Goal: Check status: Check status

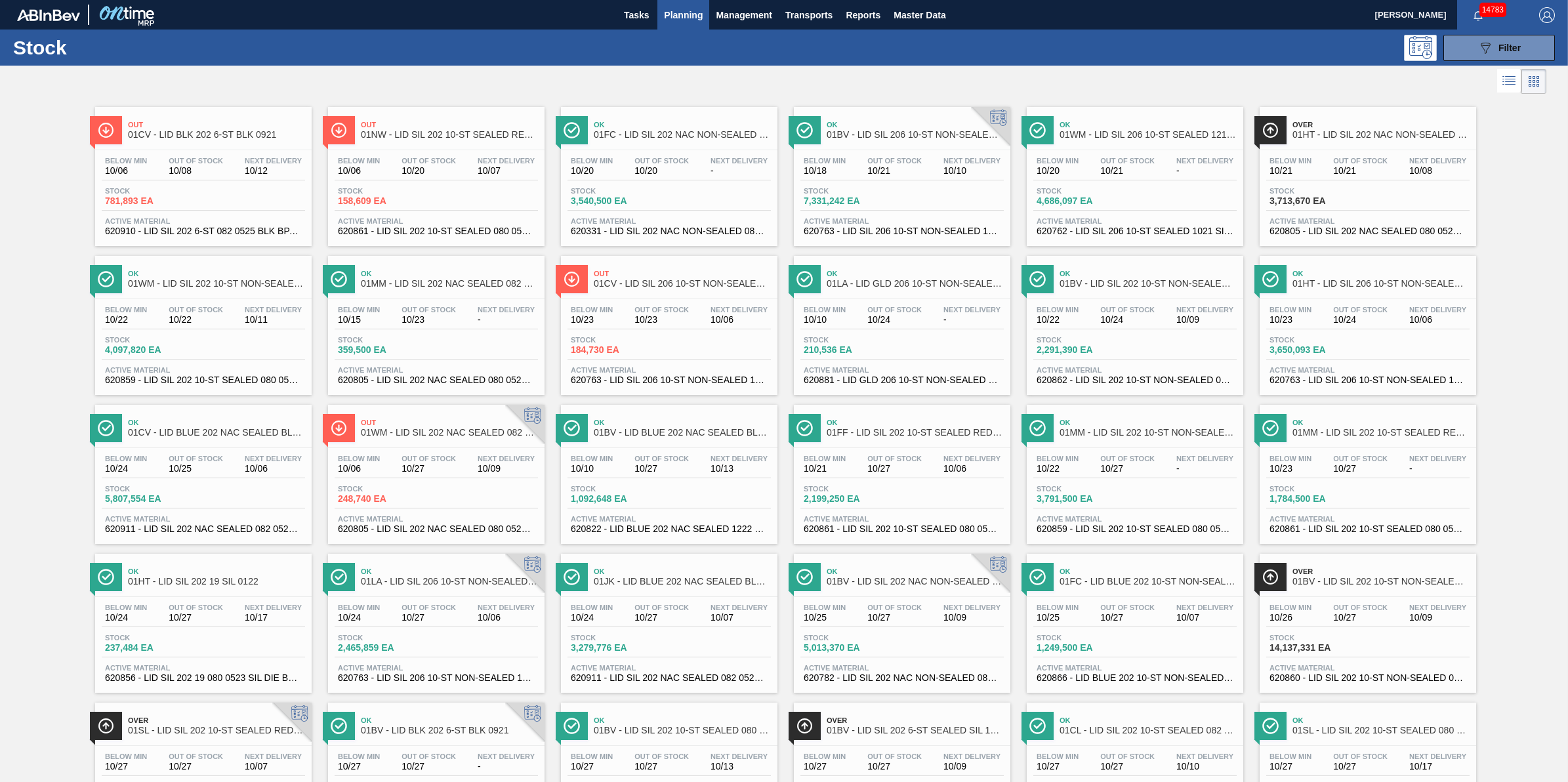
click at [698, 23] on button "Planning" at bounding box center [683, 14] width 52 height 30
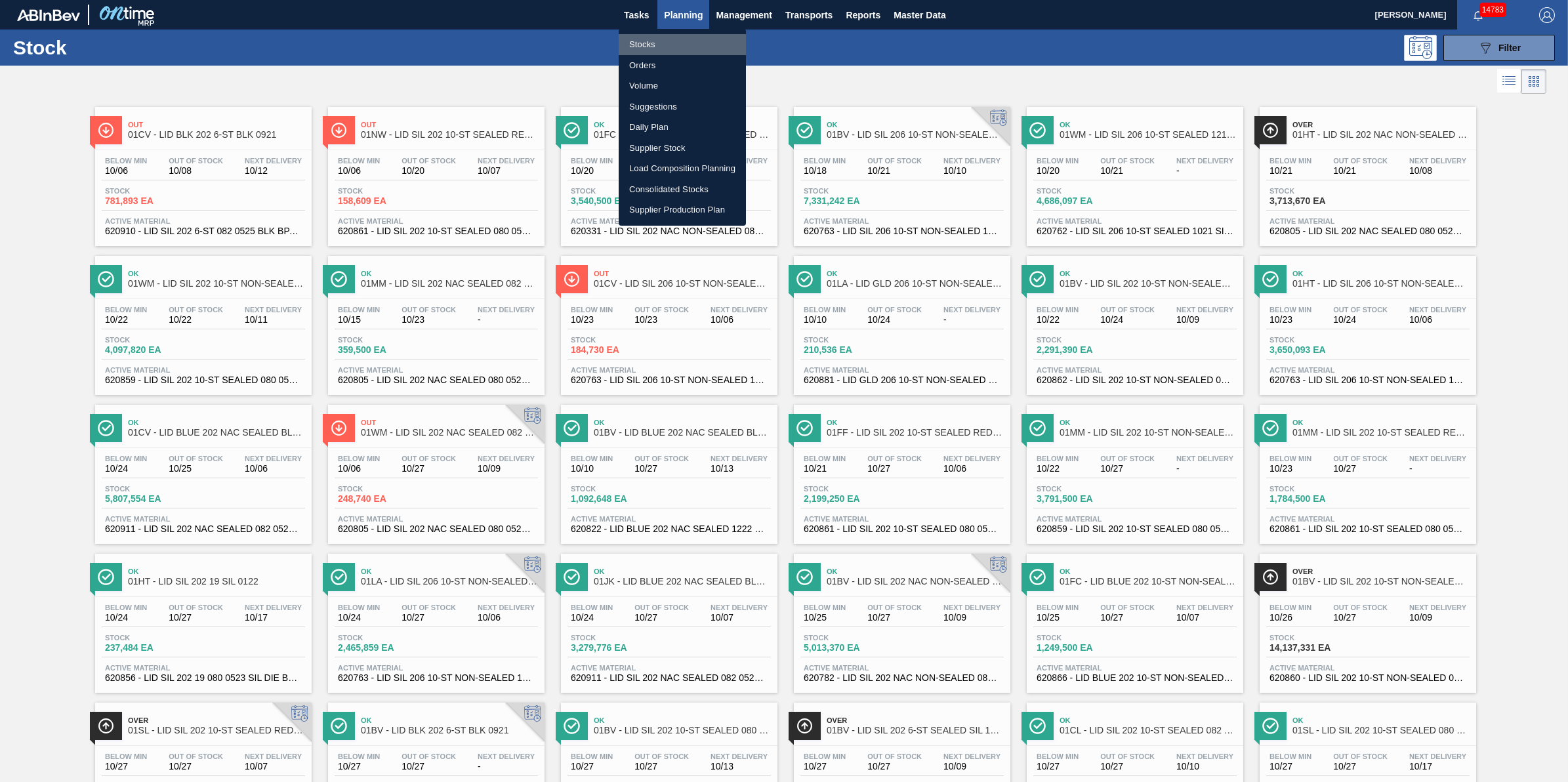
click at [694, 40] on li "Stocks" at bounding box center [682, 44] width 127 height 21
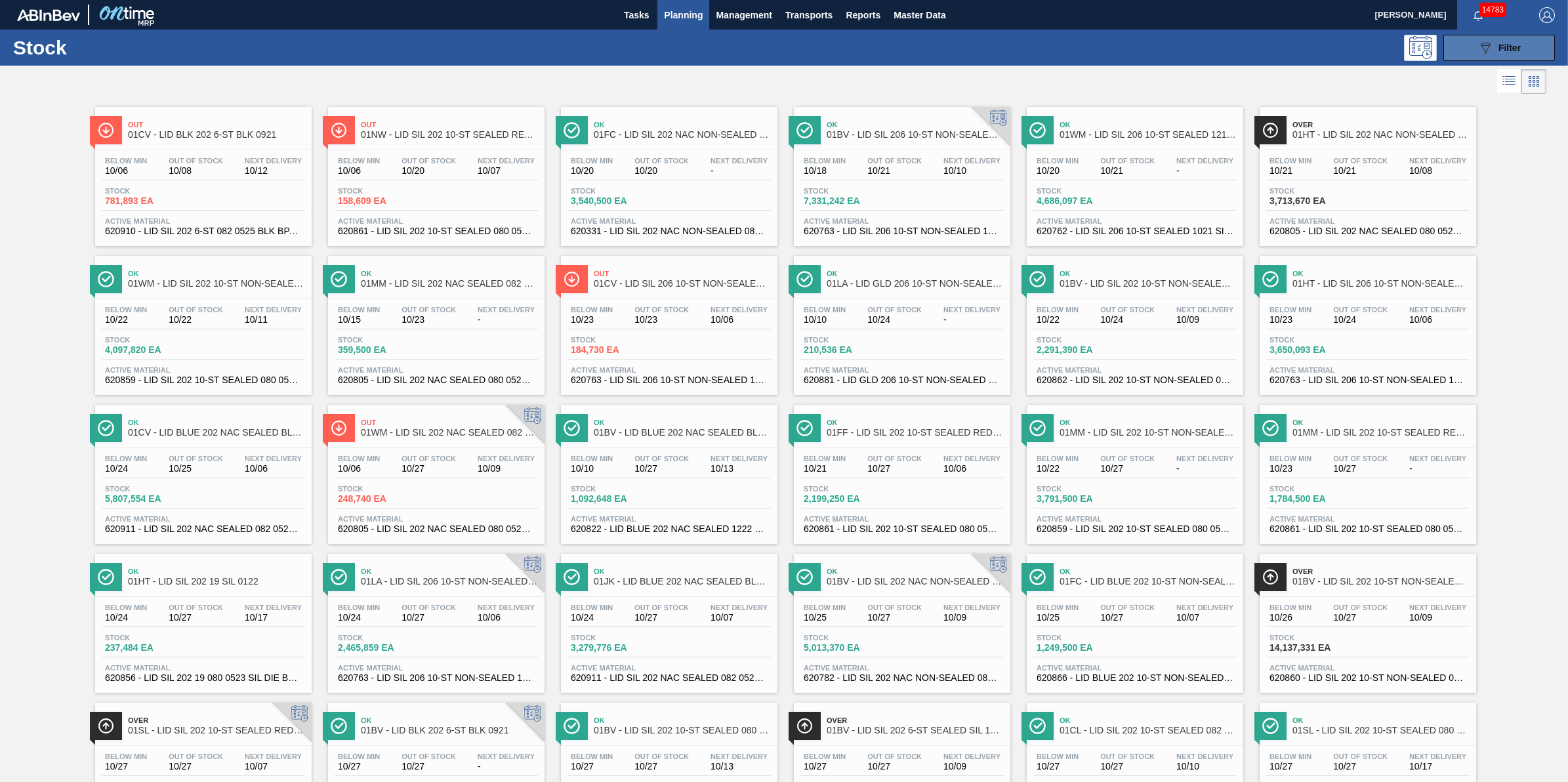
click at [1496, 53] on div "089F7B8B-B2A5-4AFE-B5C0-19BA573D28AC Filter" at bounding box center [1498, 48] width 43 height 16
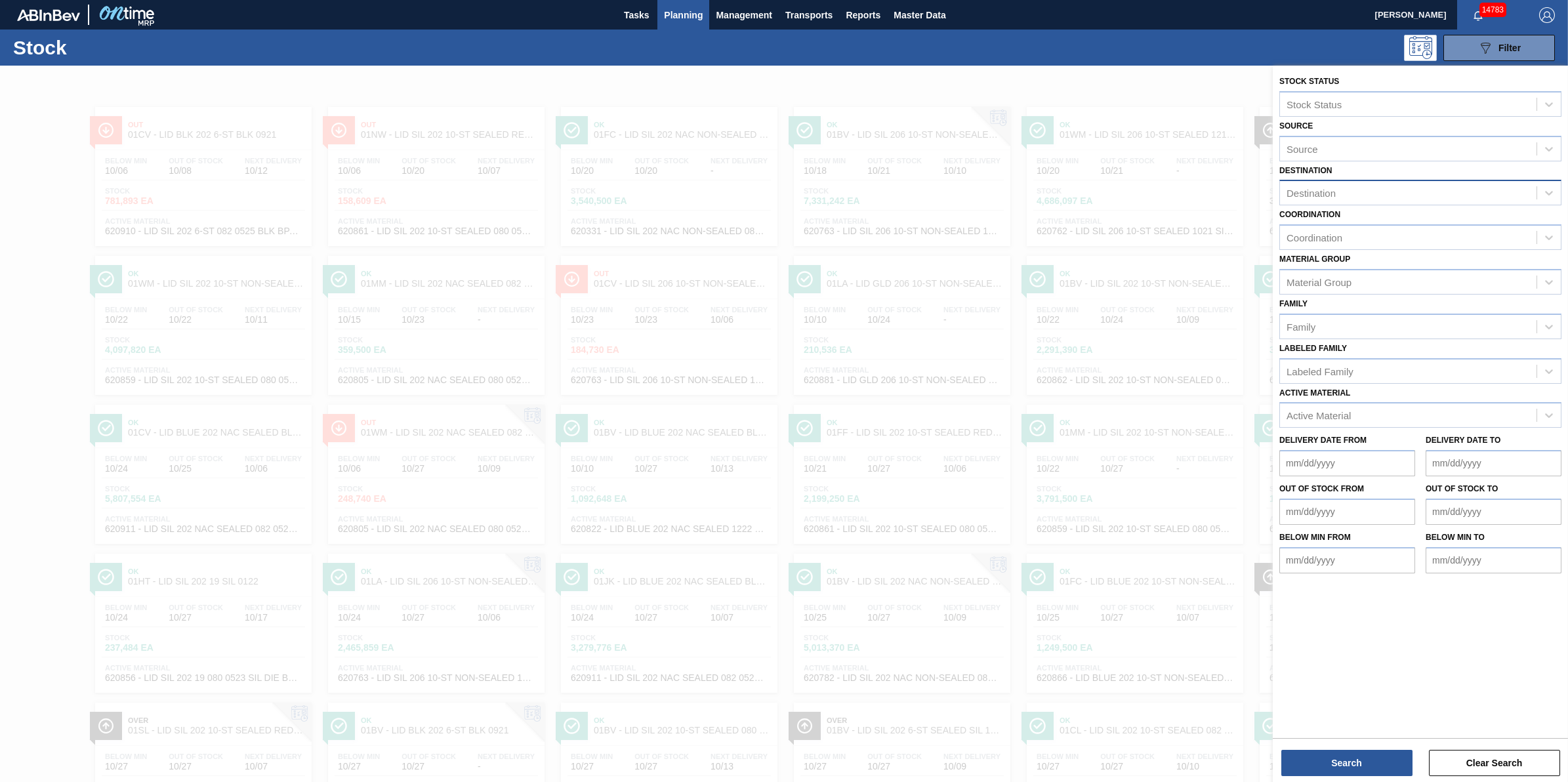
click at [1399, 189] on div "Destination" at bounding box center [1408, 193] width 257 height 19
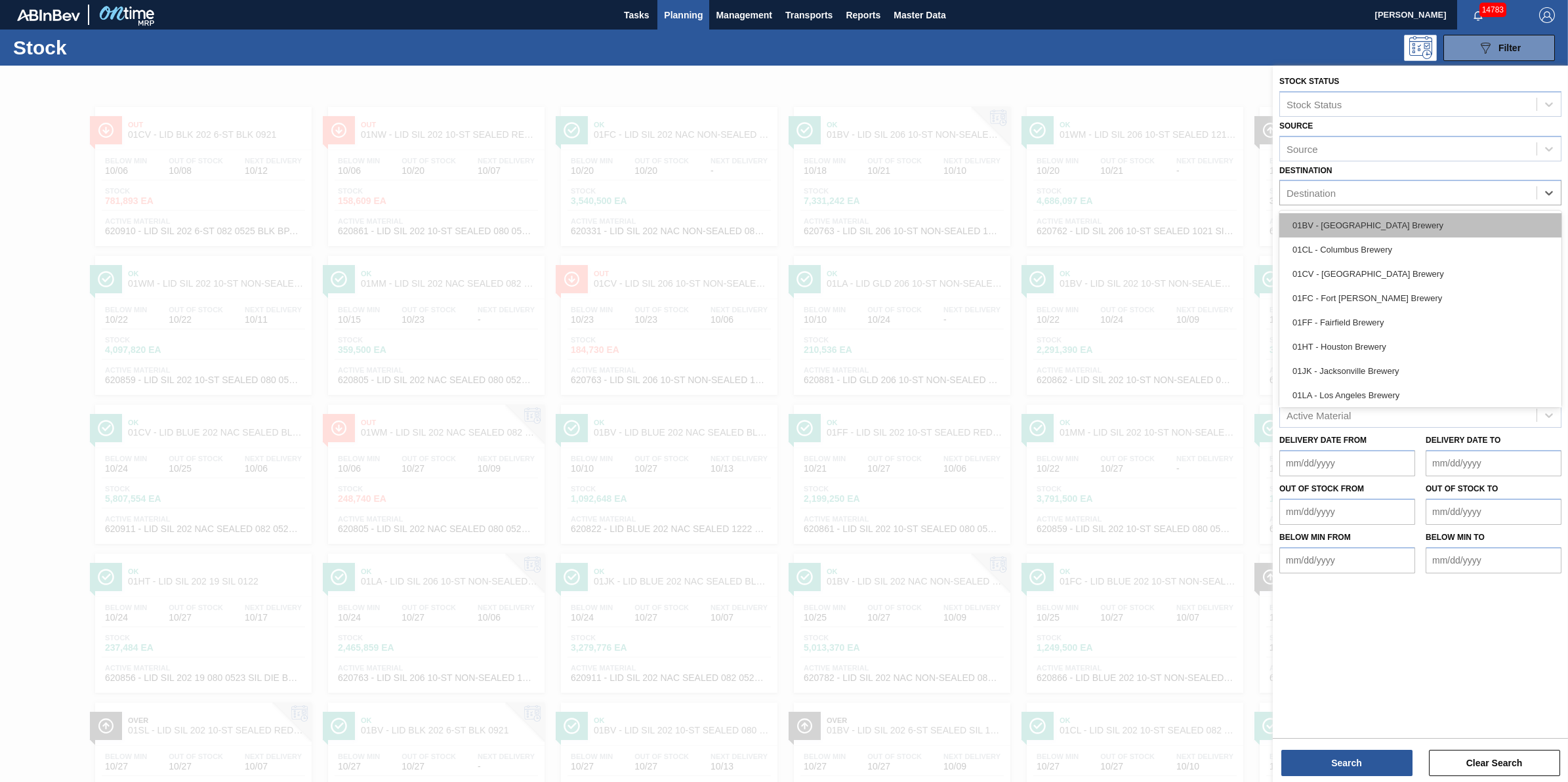
click at [1399, 225] on div "01BV - [GEOGRAPHIC_DATA] Brewery" at bounding box center [1420, 225] width 282 height 25
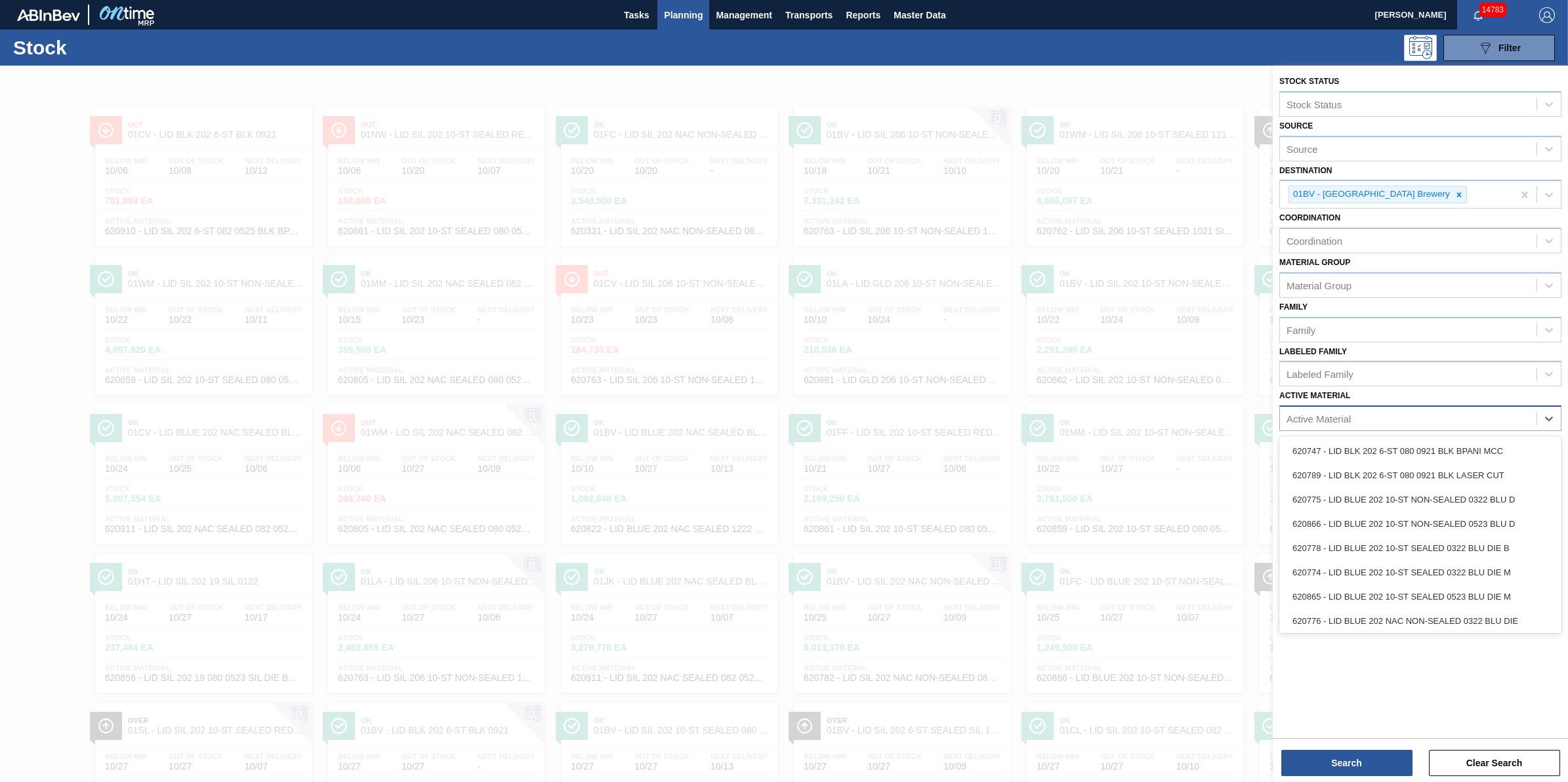
click at [1390, 417] on div "Active Material" at bounding box center [1408, 419] width 257 height 19
type Material "6208"
click at [1346, 415] on div "Active Material" at bounding box center [1319, 418] width 65 height 11
type Material "620879"
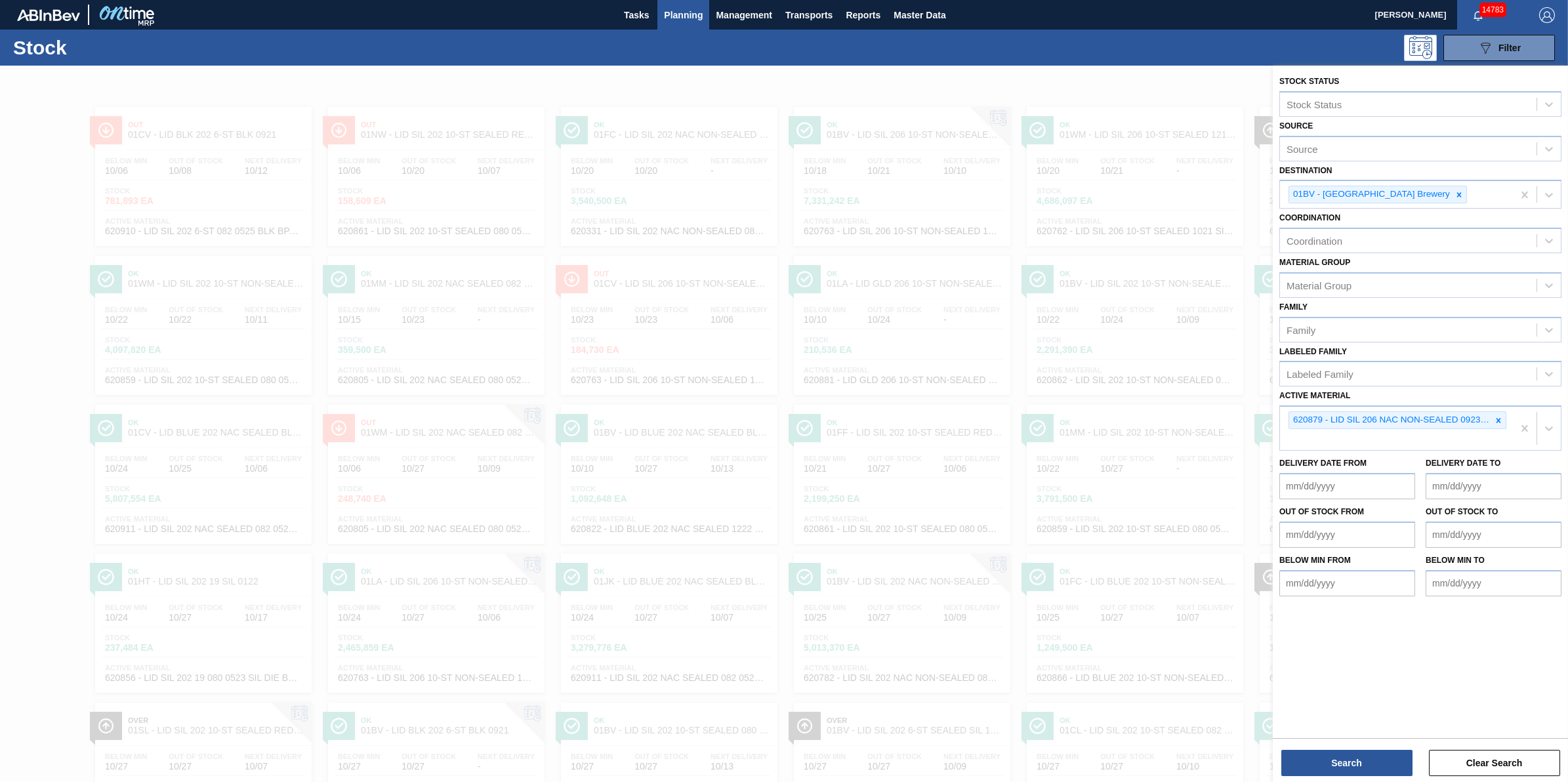
click at [1351, 779] on div "Stock Status Stock Status Source Source Destination 01BV - [GEOGRAPHIC_DATA] Br…" at bounding box center [1420, 425] width 295 height 719
click at [1356, 766] on button "Search" at bounding box center [1347, 762] width 131 height 26
